Goal: Use online tool/utility

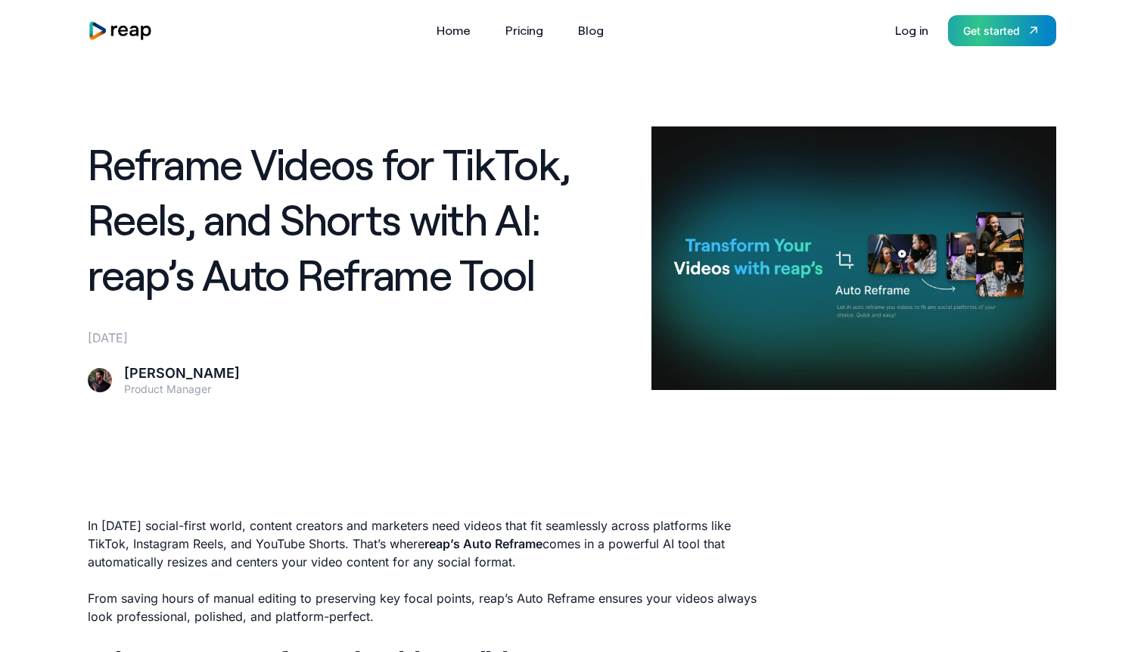
click at [985, 29] on div "Get started" at bounding box center [992, 31] width 57 height 16
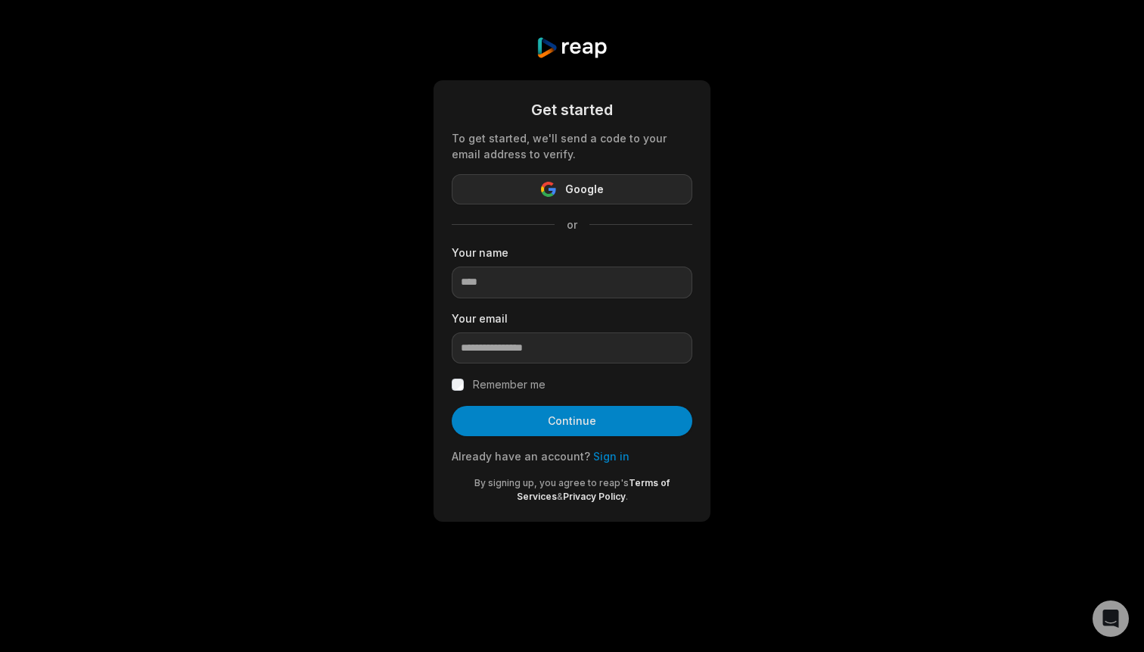
click at [543, 188] on icon "button" at bounding box center [542, 189] width 3 height 7
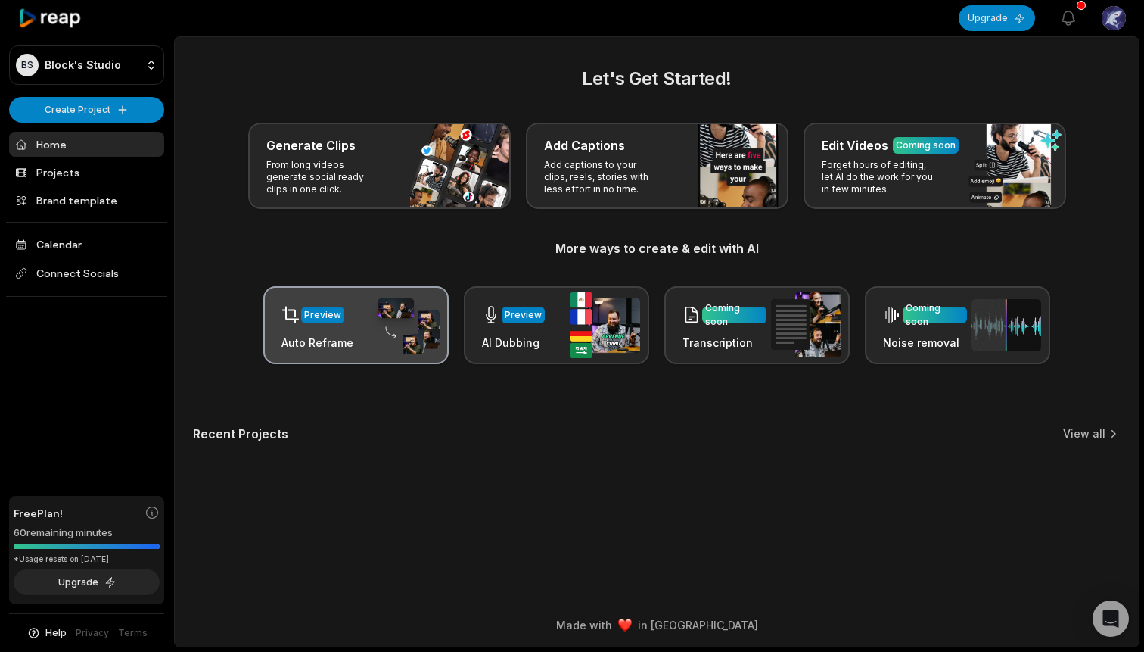
click at [374, 341] on img at bounding box center [405, 325] width 70 height 59
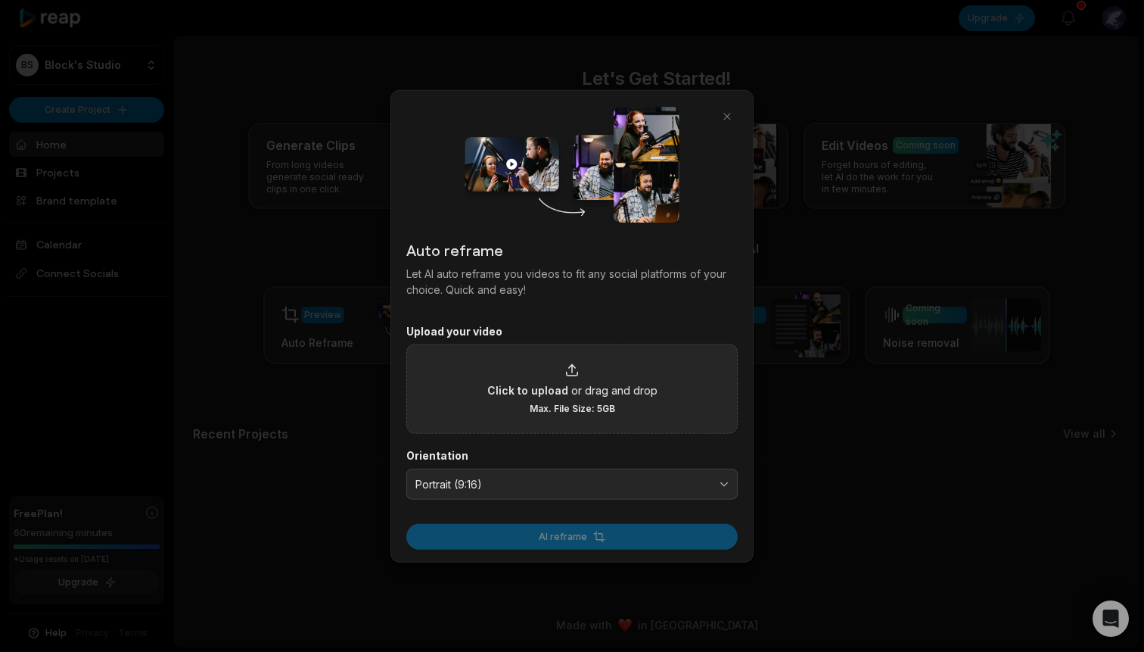
click at [534, 406] on span "Max. File Size: 5GB" at bounding box center [573, 409] width 86 height 12
click at [0, 0] on input "Click to upload or drag and drop Max. File Size: 5GB" at bounding box center [0, 0] width 0 height 0
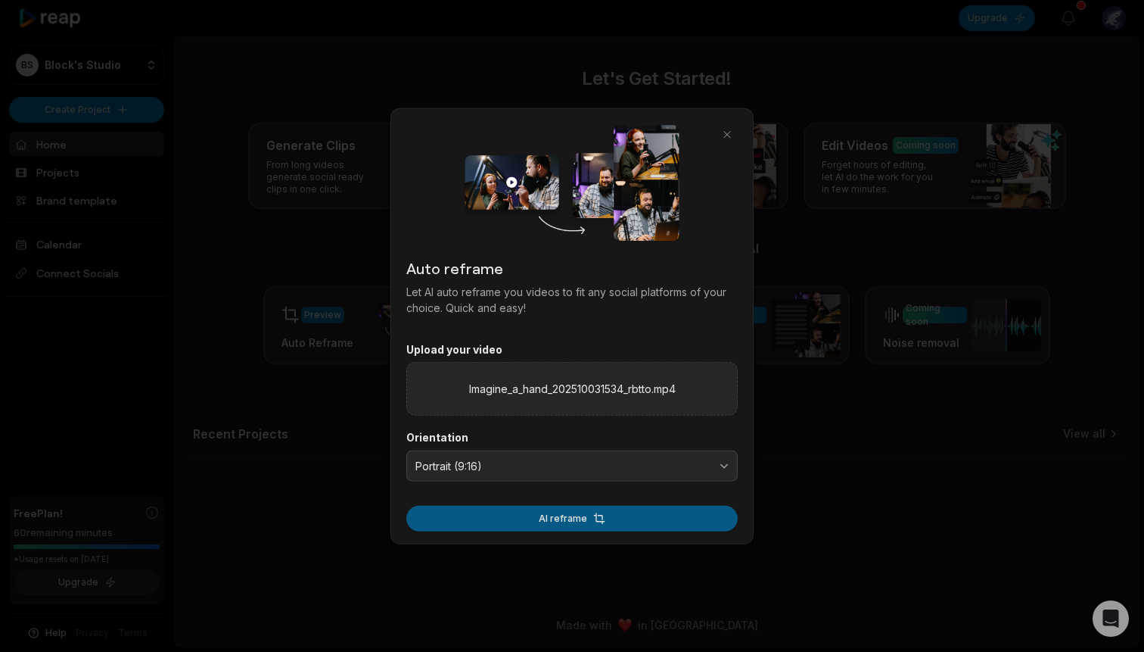
click at [672, 509] on button "AI reframe" at bounding box center [572, 519] width 332 height 26
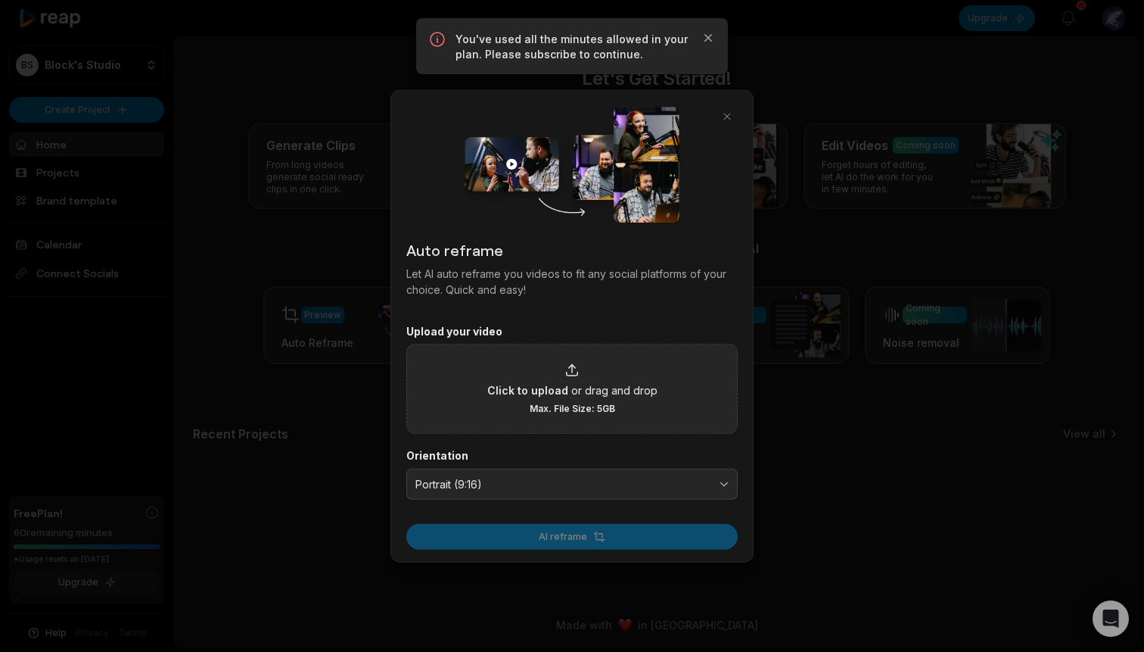
click at [624, 528] on div "AI reframe" at bounding box center [572, 532] width 332 height 35
click at [618, 553] on div "Auto reframe Let AI auto reframe you videos to fit any social platforms of your…" at bounding box center [572, 325] width 363 height 473
click at [724, 118] on button "button" at bounding box center [727, 115] width 21 height 21
